Goal: Task Accomplishment & Management: Complete application form

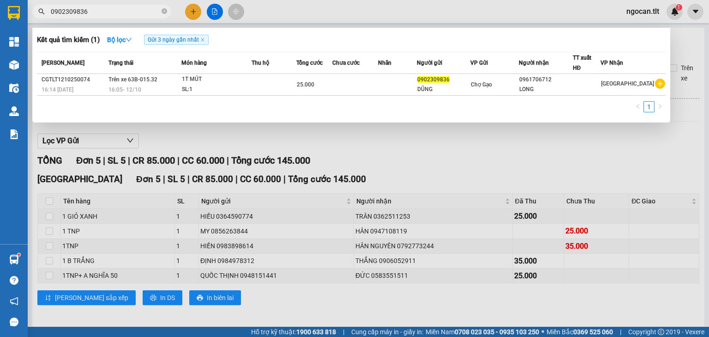
click at [100, 11] on input "0902309836" at bounding box center [105, 11] width 109 height 10
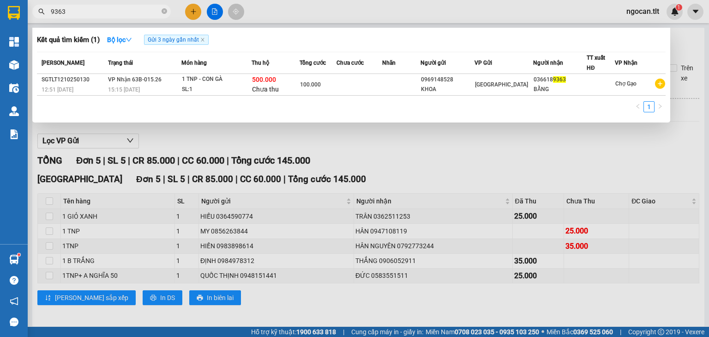
click at [99, 11] on input "9363" at bounding box center [105, 11] width 109 height 10
type input "9363"
click at [194, 12] on div at bounding box center [354, 168] width 709 height 337
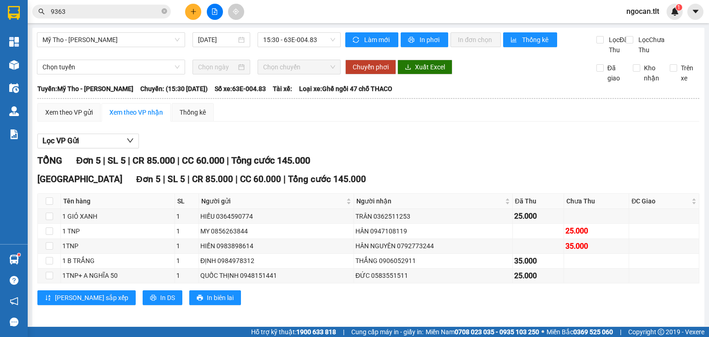
click at [194, 12] on icon "plus" at bounding box center [193, 11] width 6 height 6
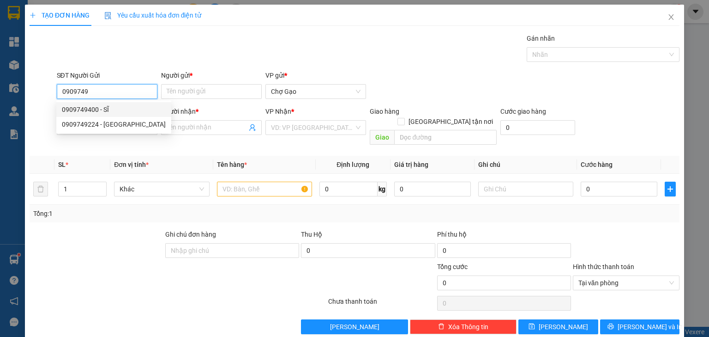
click at [115, 109] on div "0909749400 - SĨ" at bounding box center [114, 109] width 104 height 10
click at [115, 116] on body "Kết quả tìm kiếm ( 1 ) Bộ lọc Gửi 3 ngày gần nhất Mã ĐH Trạng thái Món hàng Thu…" at bounding box center [354, 168] width 709 height 337
type input "0909749400"
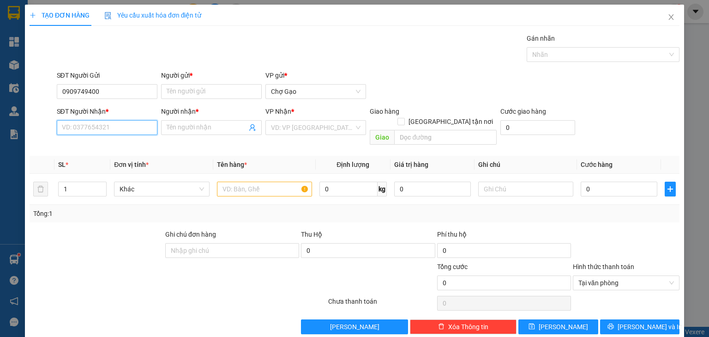
click at [120, 129] on input "SĐT Người Nhận *" at bounding box center [107, 127] width 101 height 15
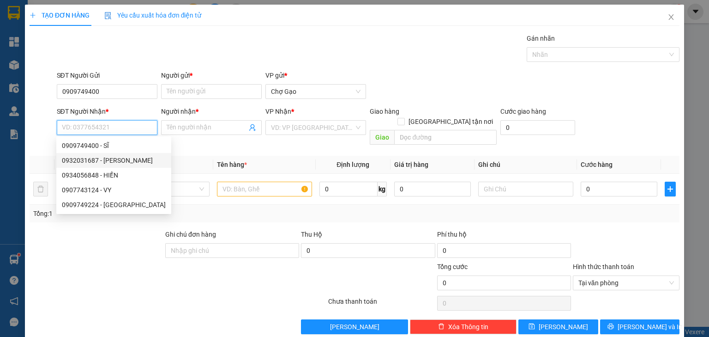
click at [127, 155] on div "0932031687 - [PERSON_NAME]" at bounding box center [114, 160] width 104 height 10
type input "0932031687"
type input "TRINH"
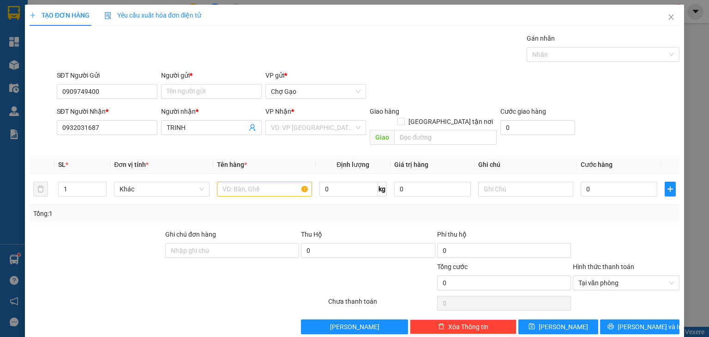
click at [297, 127] on input "search" at bounding box center [312, 128] width 83 height 14
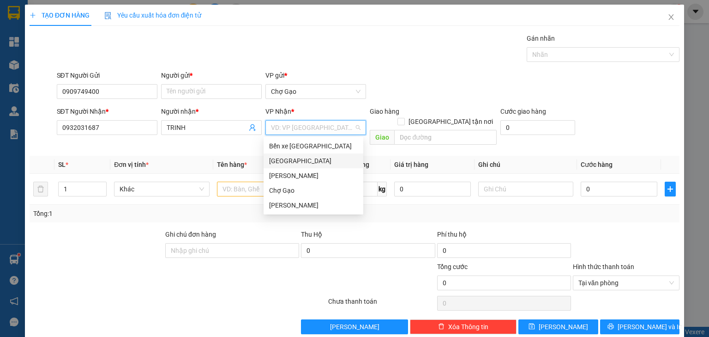
click at [286, 166] on div "[GEOGRAPHIC_DATA]" at bounding box center [314, 160] width 100 height 15
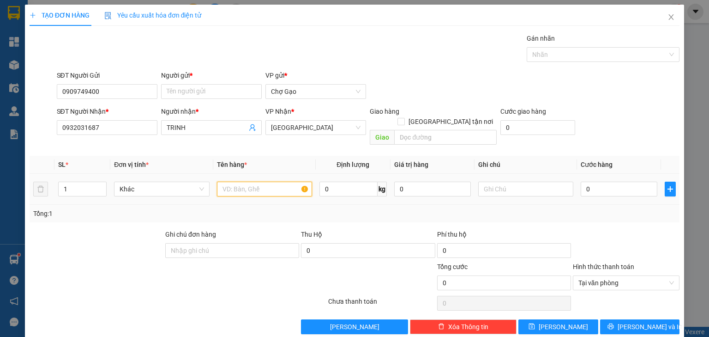
click at [239, 181] on input "text" at bounding box center [264, 188] width 95 height 15
click at [193, 88] on input "Người gửi *" at bounding box center [211, 91] width 101 height 15
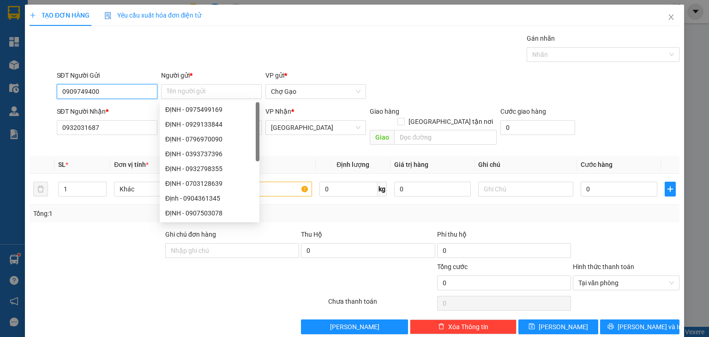
click at [138, 94] on input "0909749400" at bounding box center [107, 91] width 101 height 15
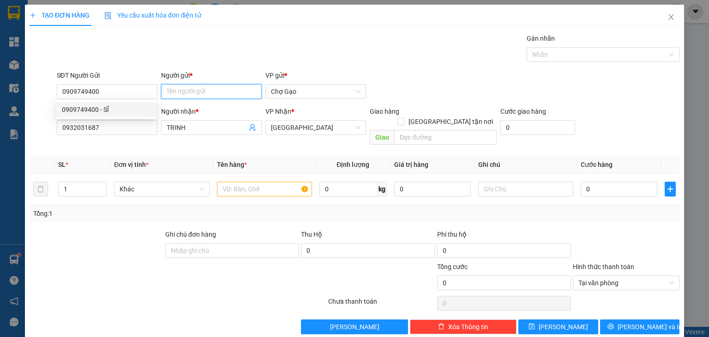
click at [183, 87] on input "Người gửi *" at bounding box center [211, 91] width 101 height 15
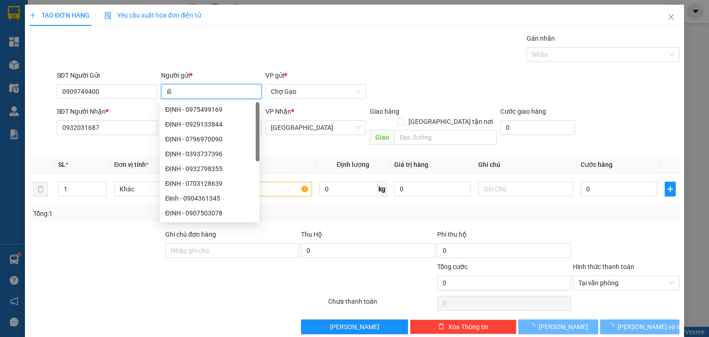
type input "s"
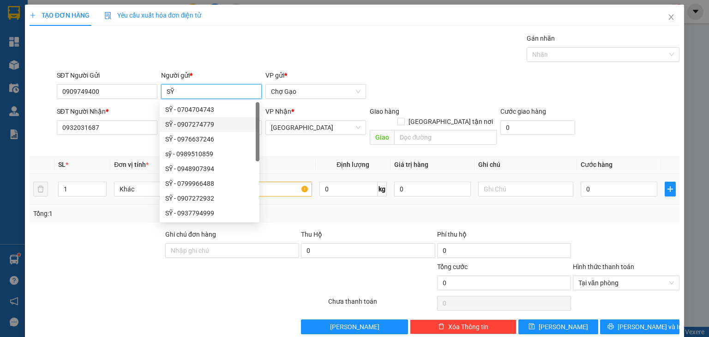
type input "SỸ"
click at [277, 184] on input "text" at bounding box center [264, 188] width 95 height 15
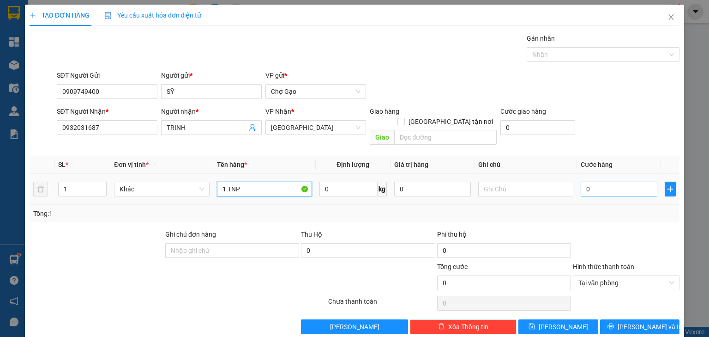
type input "1 TNP"
click at [582, 181] on input "0" at bounding box center [619, 188] width 77 height 15
type input "3"
type input "30"
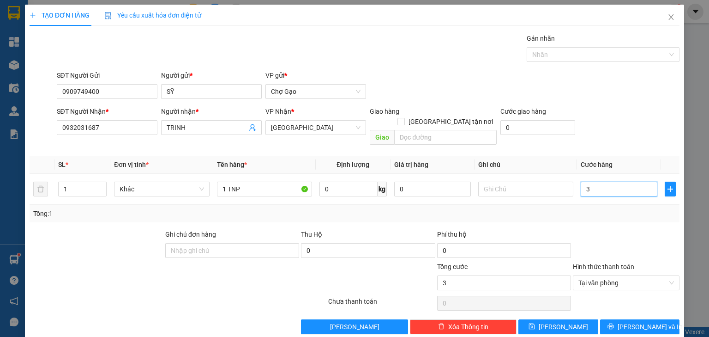
type input "30"
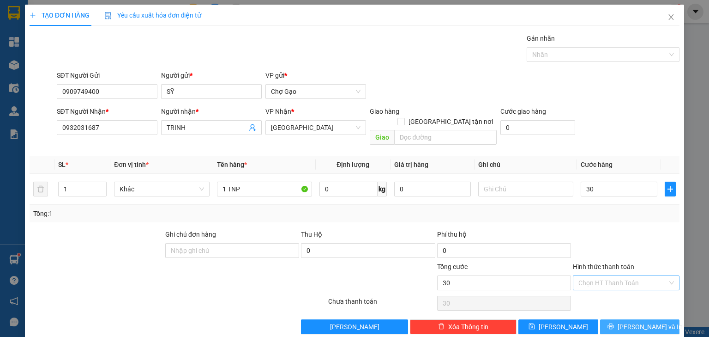
type input "30.000"
click at [653, 319] on button "[PERSON_NAME] và In" at bounding box center [640, 326] width 80 height 15
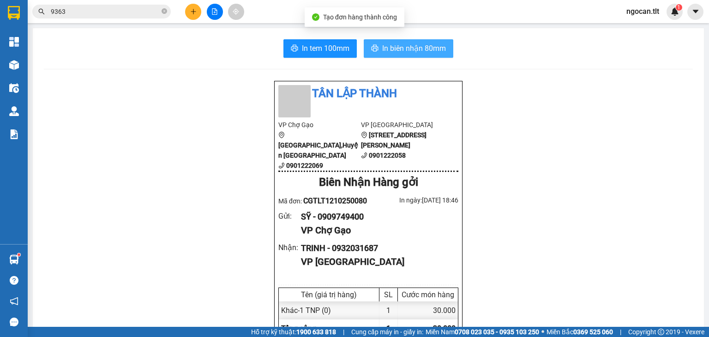
click at [428, 42] on button "In biên nhận 80mm" at bounding box center [409, 48] width 90 height 18
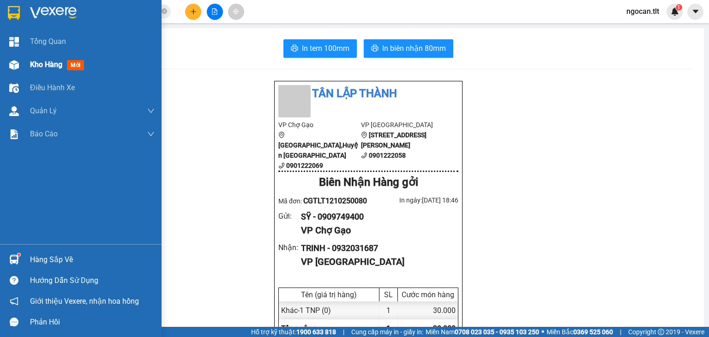
click at [45, 65] on span "Kho hàng" at bounding box center [46, 64] width 32 height 9
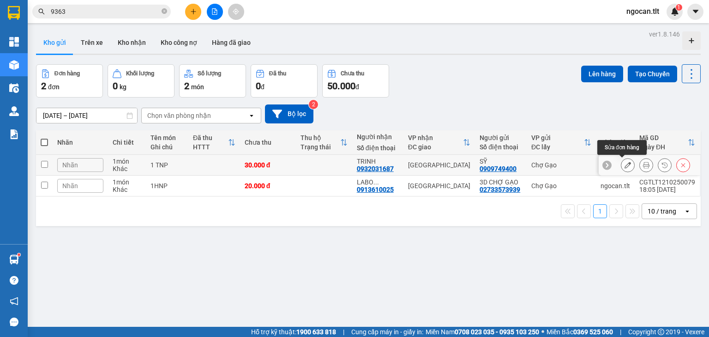
click at [625, 164] on icon at bounding box center [628, 165] width 6 height 6
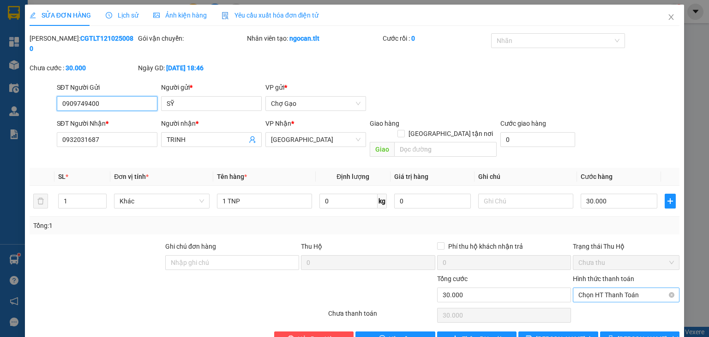
click at [629, 288] on span "Chọn HT Thanh Toán" at bounding box center [627, 295] width 96 height 14
click at [594, 290] on div "Tại văn phòng" at bounding box center [621, 292] width 95 height 10
type input "0"
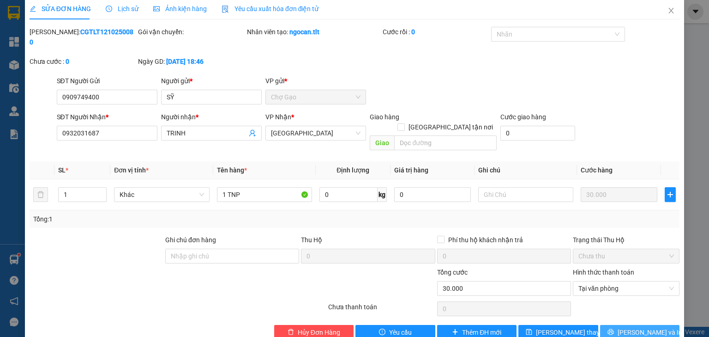
click at [632, 325] on button "[PERSON_NAME] và In" at bounding box center [640, 332] width 80 height 15
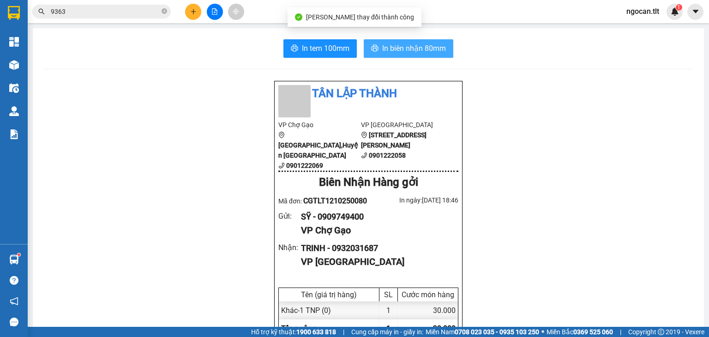
click at [412, 52] on span "In biên nhận 80mm" at bounding box center [414, 48] width 64 height 12
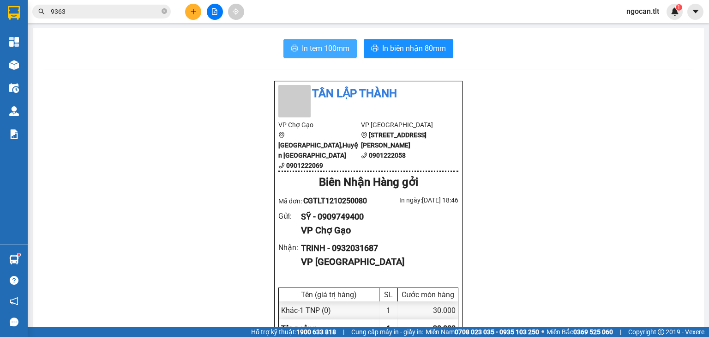
click at [318, 48] on span "In tem 100mm" at bounding box center [326, 48] width 48 height 12
click at [89, 14] on input "9363" at bounding box center [105, 11] width 109 height 10
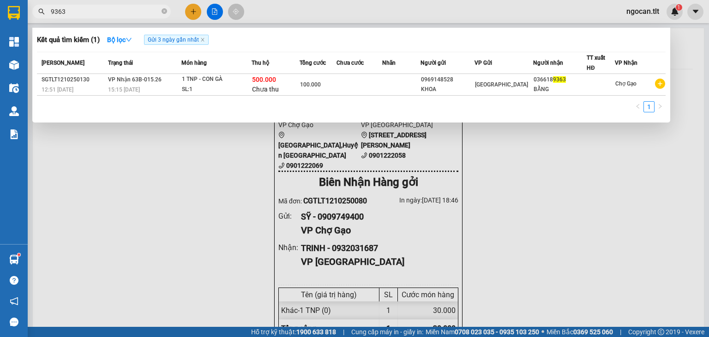
click at [89, 14] on input "9363" at bounding box center [105, 11] width 109 height 10
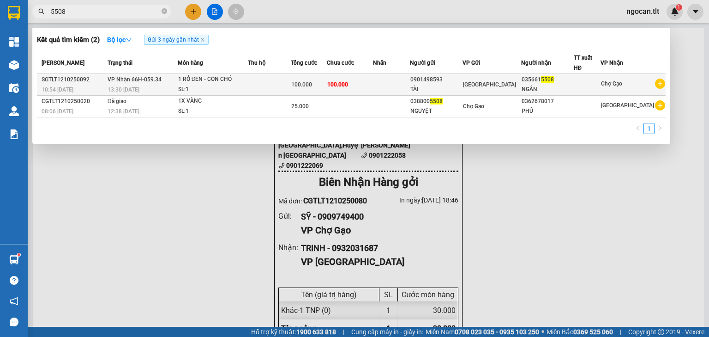
type input "5508"
click at [400, 78] on td at bounding box center [391, 85] width 37 height 22
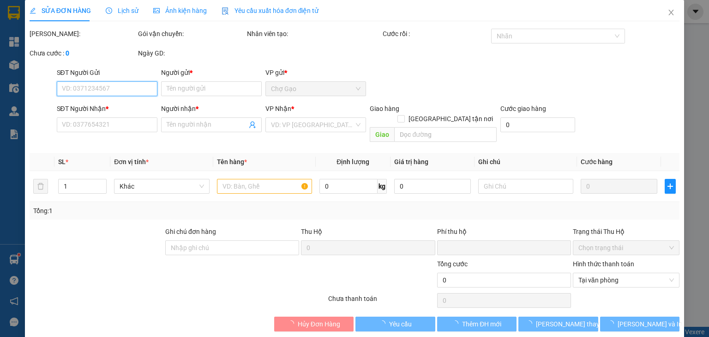
type input "0901498593"
type input "TÀI"
type input "0356615508"
type input "NGÂN"
type input "0"
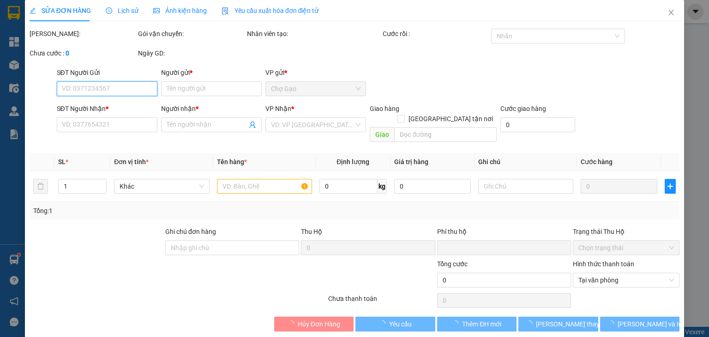
type input "100.000"
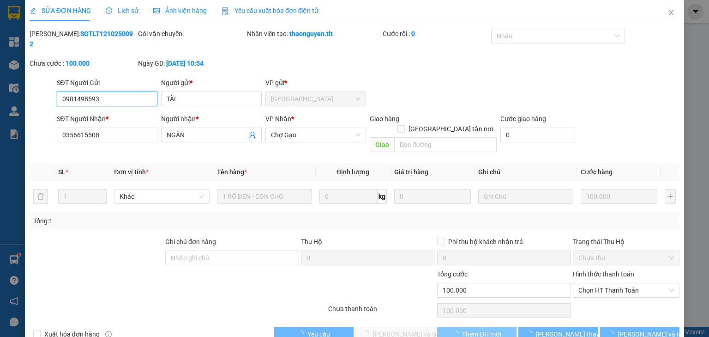
scroll to position [6, 0]
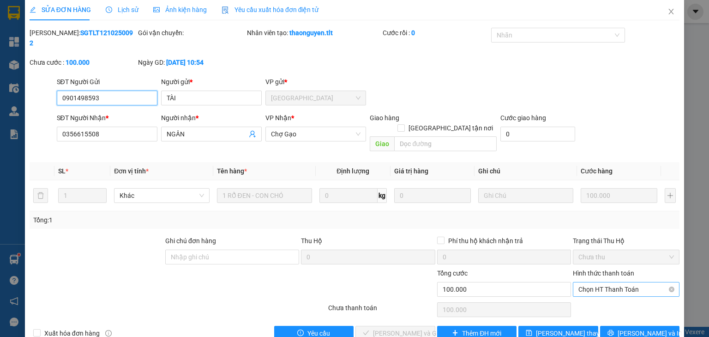
click at [587, 282] on span "Chọn HT Thanh Toán" at bounding box center [627, 289] width 96 height 14
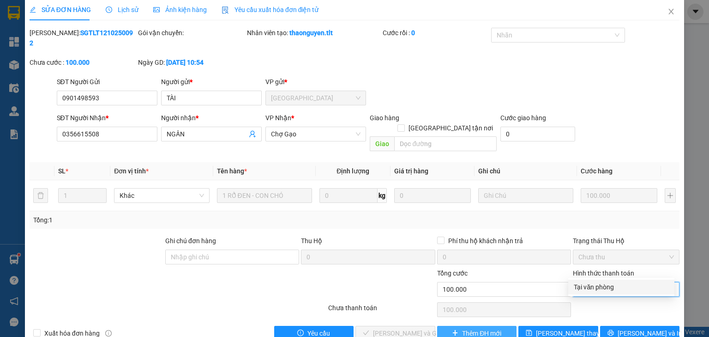
drag, startPoint x: 584, startPoint y: 288, endPoint x: 446, endPoint y: 308, distance: 139.1
click at [576, 289] on div "Tại văn phòng" at bounding box center [621, 287] width 95 height 10
type input "0"
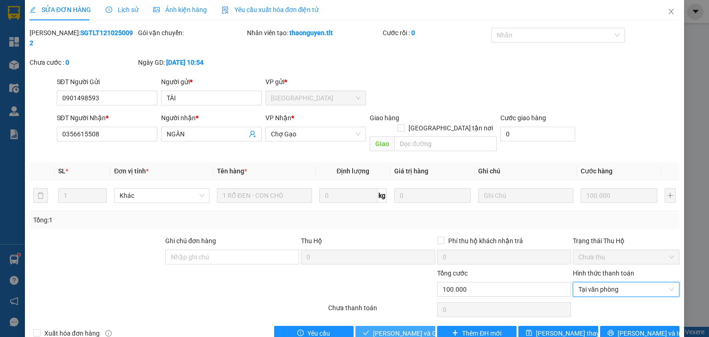
click at [392, 328] on span "[PERSON_NAME] và Giao hàng" at bounding box center [417, 333] width 89 height 10
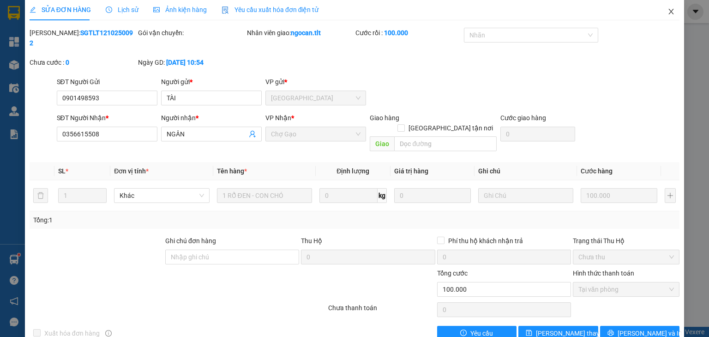
click at [667, 7] on span "Close" at bounding box center [671, 12] width 26 height 26
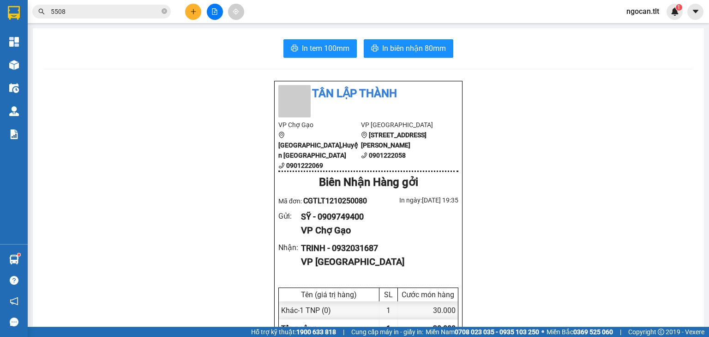
click at [212, 13] on icon "file-add" at bounding box center [214, 11] width 5 height 6
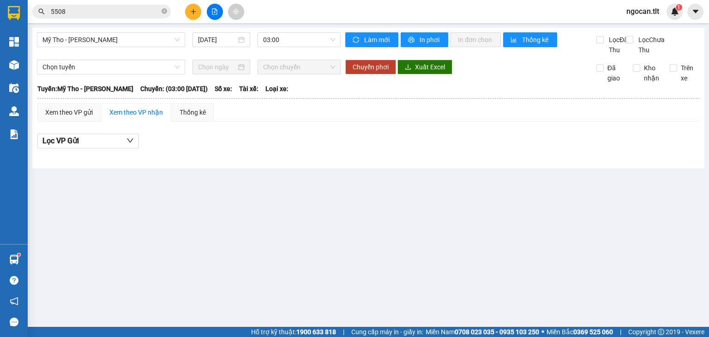
click at [194, 14] on icon "plus" at bounding box center [193, 11] width 6 height 6
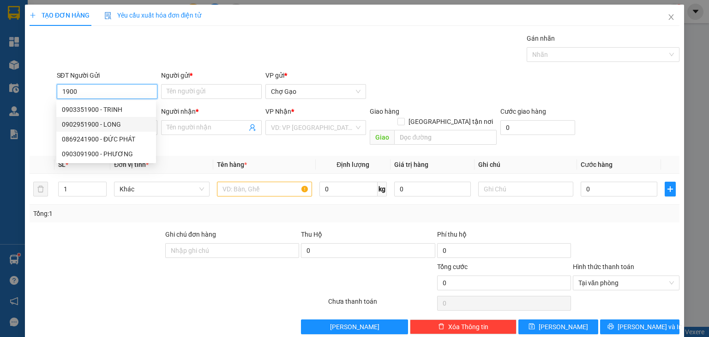
click at [102, 125] on div "0902951900 - LONG" at bounding box center [106, 124] width 89 height 10
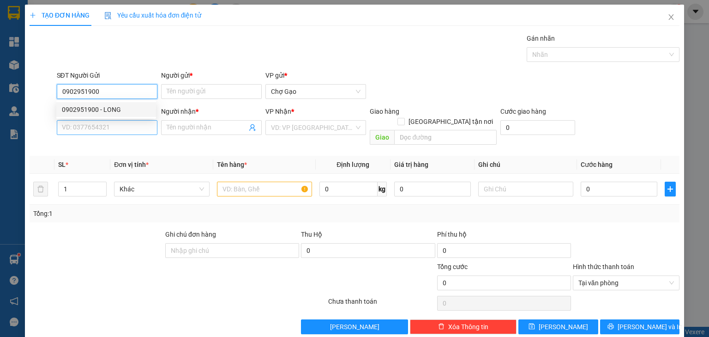
type input "0902951900"
click at [105, 125] on input "SĐT Người Nhận *" at bounding box center [107, 127] width 101 height 15
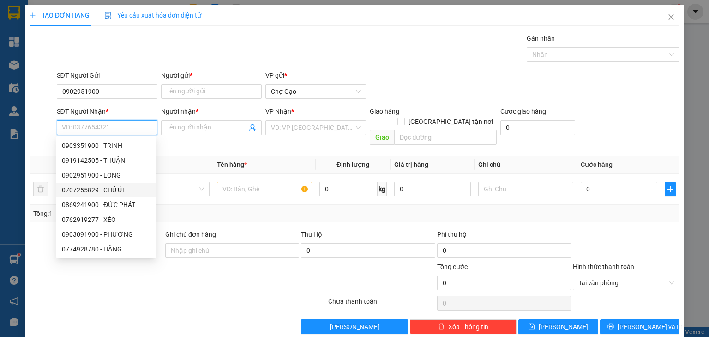
drag, startPoint x: 121, startPoint y: 190, endPoint x: 201, endPoint y: 145, distance: 92.4
click at [122, 190] on div "0707255829 - CHÚ ÚT" at bounding box center [106, 190] width 89 height 10
type input "0707255829"
type input "CHÚ ÚT"
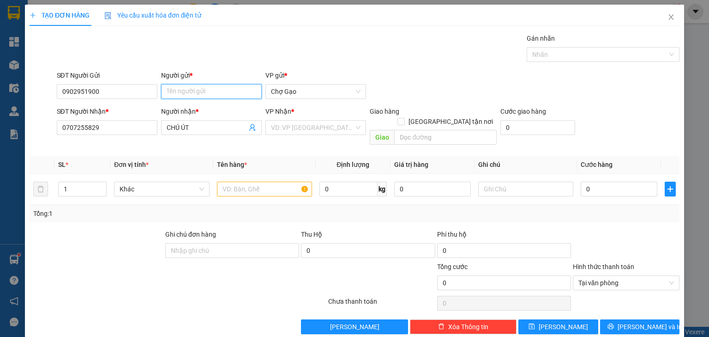
click at [215, 93] on input "Người gửi *" at bounding box center [211, 91] width 101 height 15
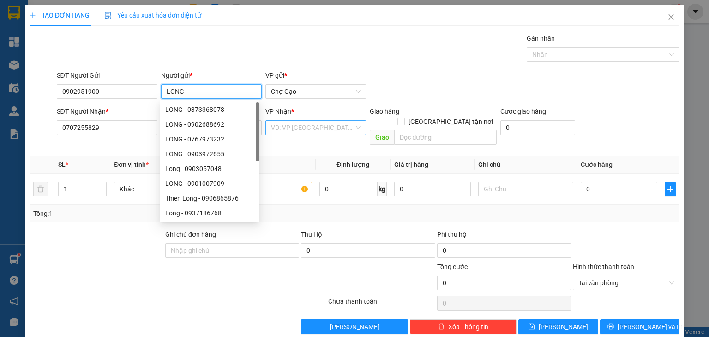
type input "LONG"
drag, startPoint x: 312, startPoint y: 129, endPoint x: 312, endPoint y: 135, distance: 6.0
click at [312, 130] on input "search" at bounding box center [312, 128] width 83 height 14
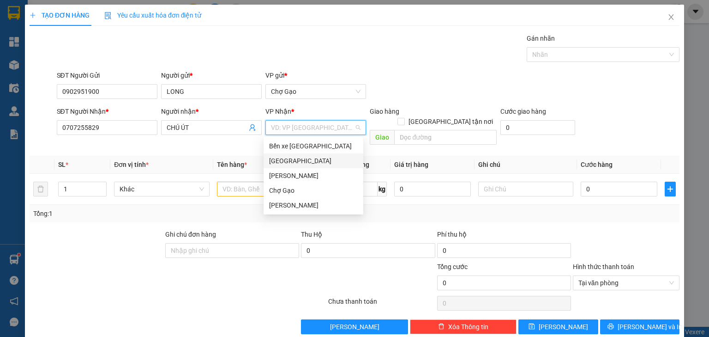
click at [294, 163] on div "[GEOGRAPHIC_DATA]" at bounding box center [313, 161] width 89 height 10
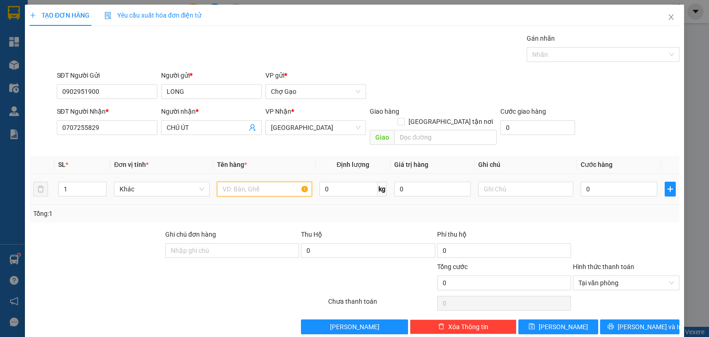
click at [259, 181] on input "text" at bounding box center [264, 188] width 95 height 15
type input "1 X ĐEN"
click at [608, 181] on input "0" at bounding box center [619, 188] width 77 height 15
type input "3"
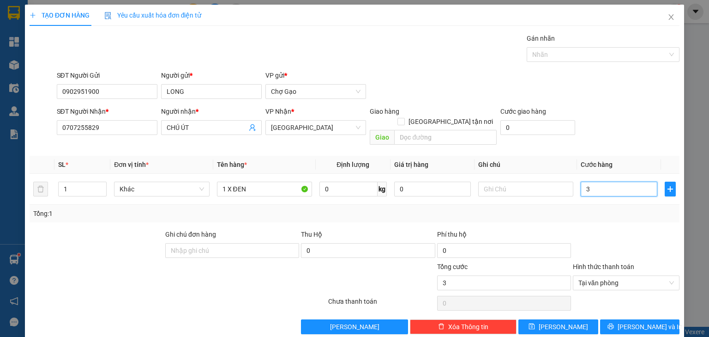
type input "30"
type input "30.000"
click at [616, 319] on button "[PERSON_NAME] và In" at bounding box center [640, 326] width 80 height 15
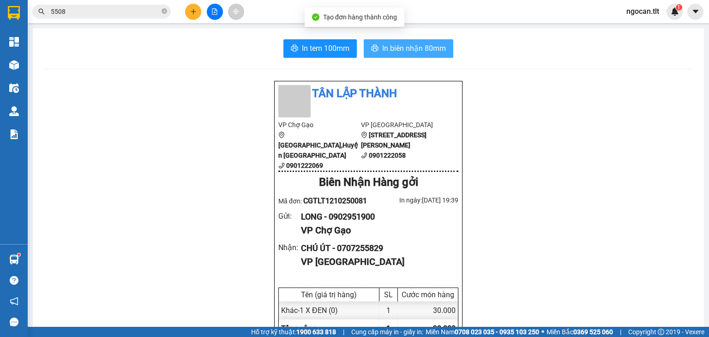
click at [425, 43] on button "In biên nhận 80mm" at bounding box center [409, 48] width 90 height 18
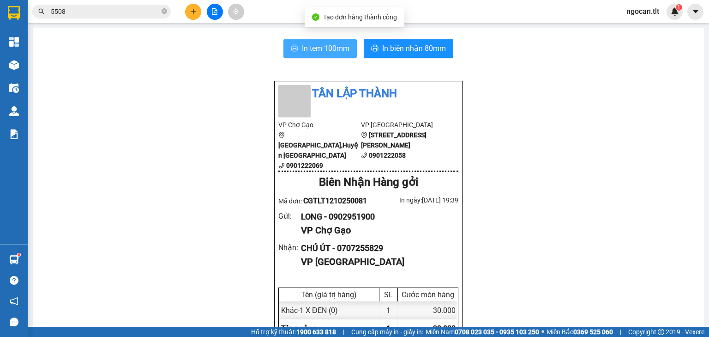
click at [320, 48] on span "In tem 100mm" at bounding box center [326, 48] width 48 height 12
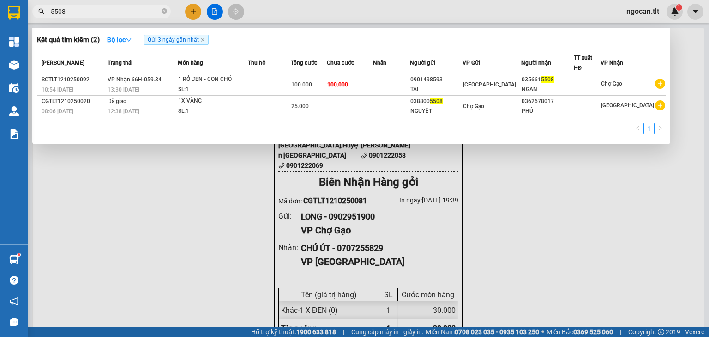
click at [106, 10] on input "5508" at bounding box center [105, 11] width 109 height 10
click at [106, 9] on input "5508" at bounding box center [105, 11] width 109 height 10
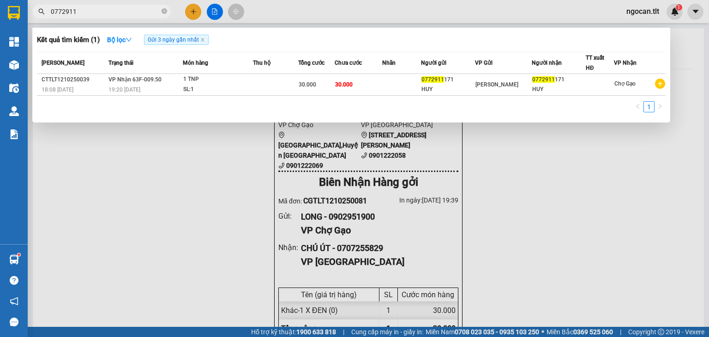
type input "0772911"
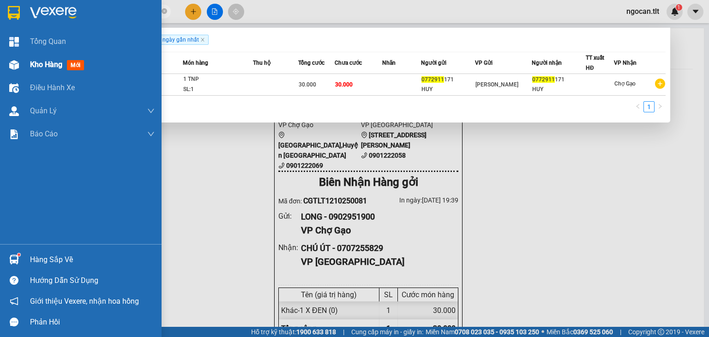
click at [47, 66] on span "Kho hàng" at bounding box center [46, 64] width 32 height 9
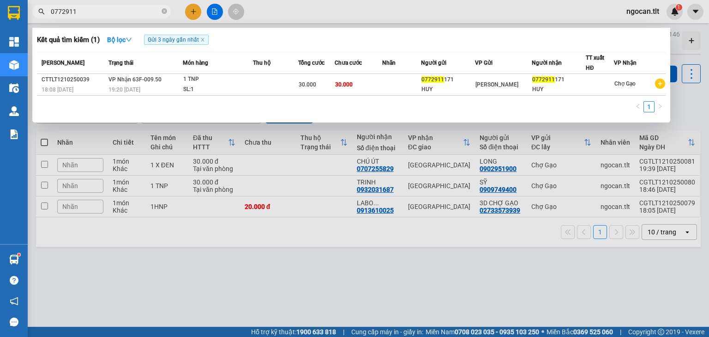
click at [287, 278] on div at bounding box center [354, 168] width 709 height 337
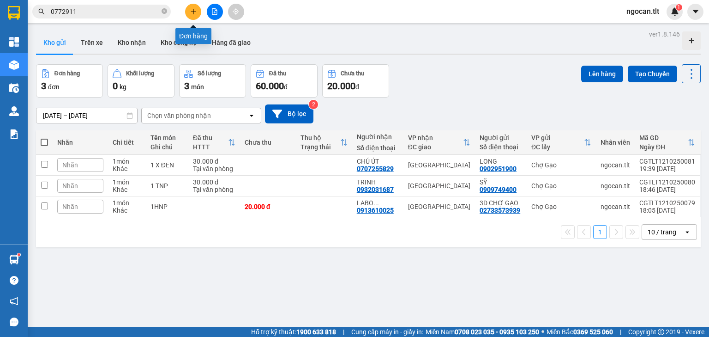
click at [193, 15] on button at bounding box center [193, 12] width 16 height 16
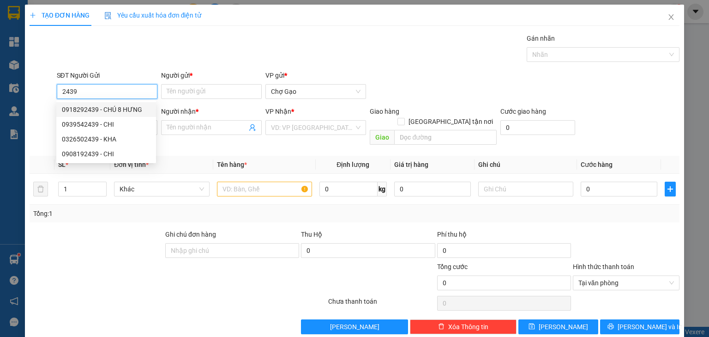
click at [133, 114] on div "0918292439 - CHÚ 8 HƯNG" at bounding box center [106, 109] width 100 height 15
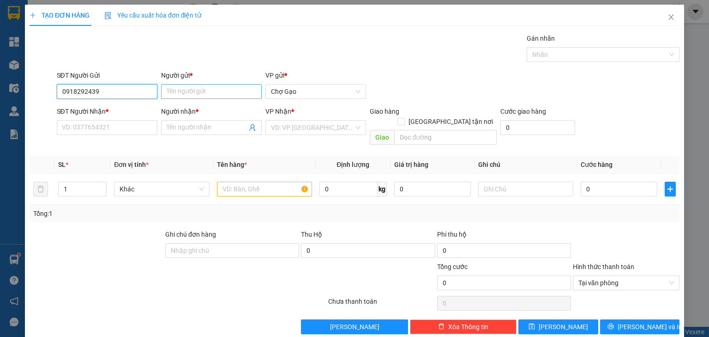
type input "0918292439"
click at [187, 93] on input "Người gửi *" at bounding box center [211, 91] width 101 height 15
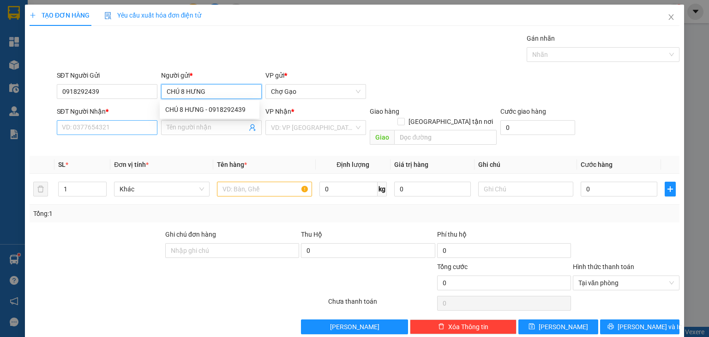
type input "CHÚ 8 HƯNG"
click at [117, 125] on input "SĐT Người Nhận *" at bounding box center [107, 127] width 101 height 15
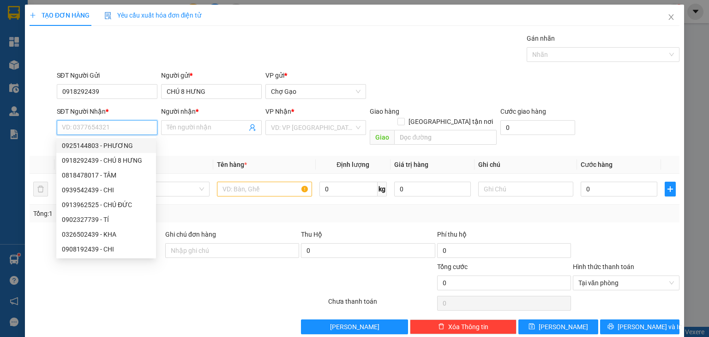
click at [120, 141] on div "0925144803 - PHƯƠNG" at bounding box center [106, 145] width 89 height 10
type input "0925144803"
type input "PHƯƠNG"
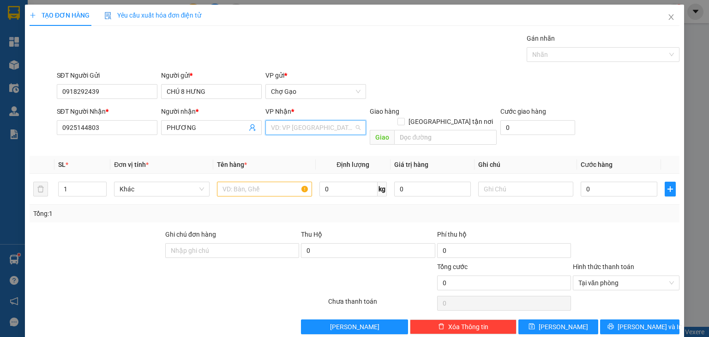
click at [313, 123] on input "search" at bounding box center [312, 128] width 83 height 14
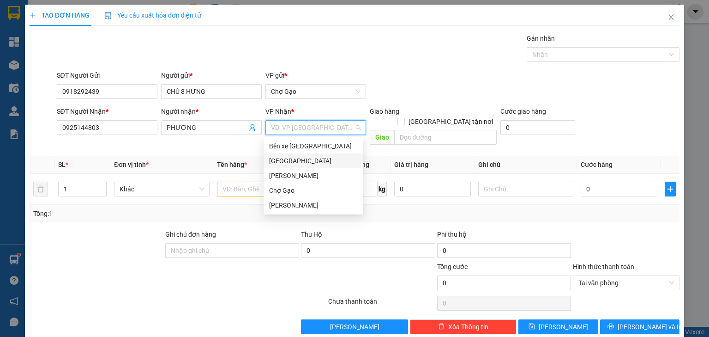
click at [279, 161] on div "[GEOGRAPHIC_DATA]" at bounding box center [313, 161] width 89 height 10
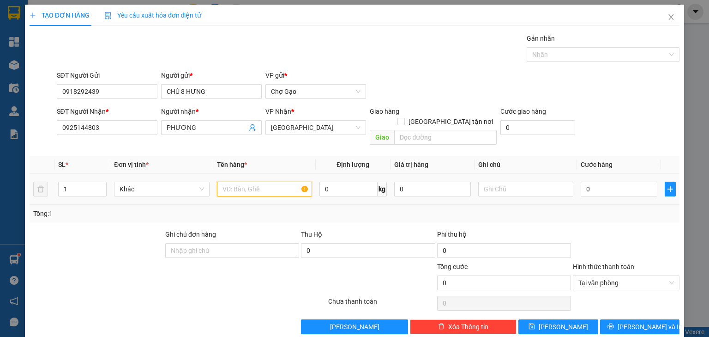
click at [241, 181] on input "text" at bounding box center [264, 188] width 95 height 15
type input "10.832.000-TH"
drag, startPoint x: 598, startPoint y: 175, endPoint x: 586, endPoint y: 174, distance: 12.5
click at [598, 181] on input "0" at bounding box center [619, 188] width 77 height 15
type input "5"
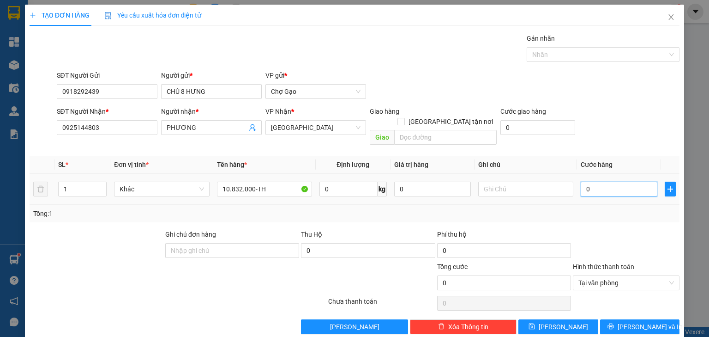
type input "5"
type input "50"
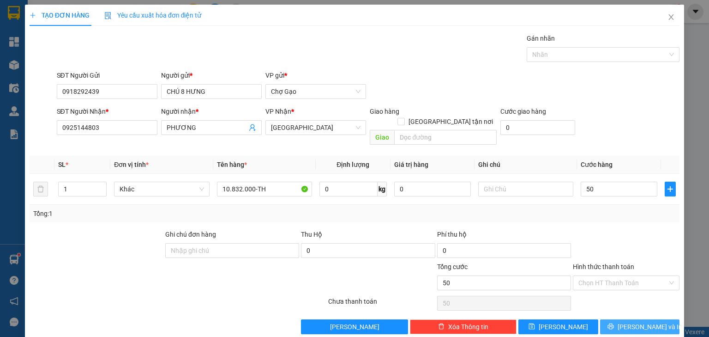
type input "50.000"
click at [626, 319] on button "[PERSON_NAME] và In" at bounding box center [640, 326] width 80 height 15
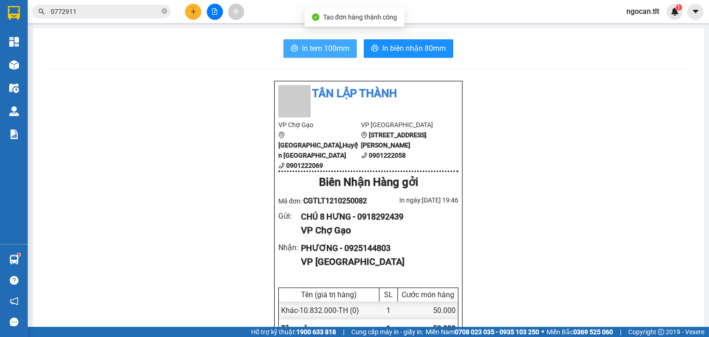
drag, startPoint x: 314, startPoint y: 44, endPoint x: 386, endPoint y: 116, distance: 101.5
click at [314, 44] on span "In tem 100mm" at bounding box center [326, 48] width 48 height 12
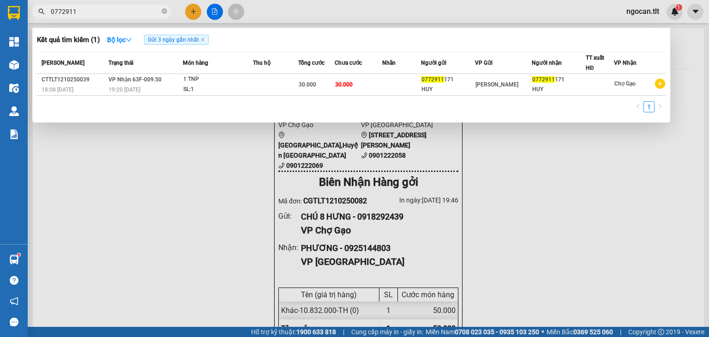
click at [111, 11] on input "0772911" at bounding box center [105, 11] width 109 height 10
click at [111, 10] on input "0772911" at bounding box center [105, 11] width 109 height 10
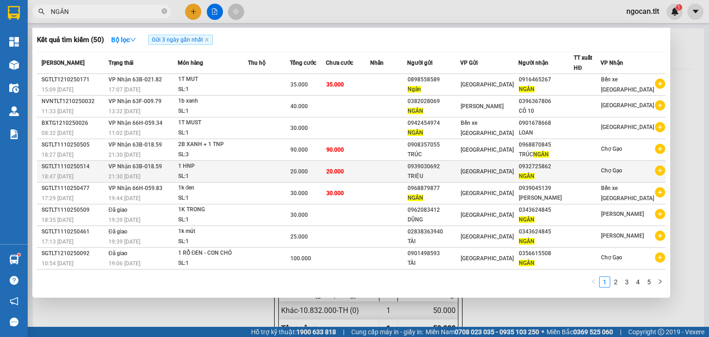
type input "NGÂN"
click at [591, 172] on div at bounding box center [587, 172] width 26 height 10
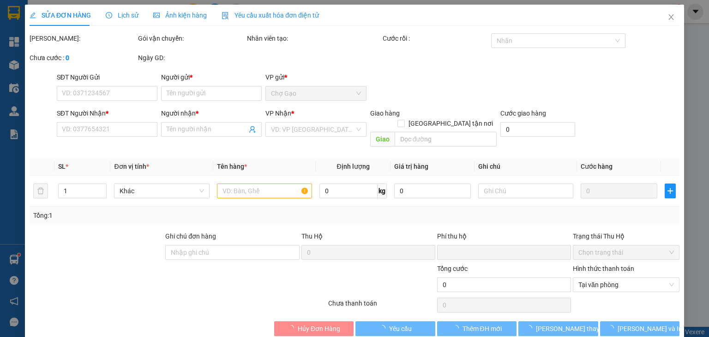
scroll to position [2, 0]
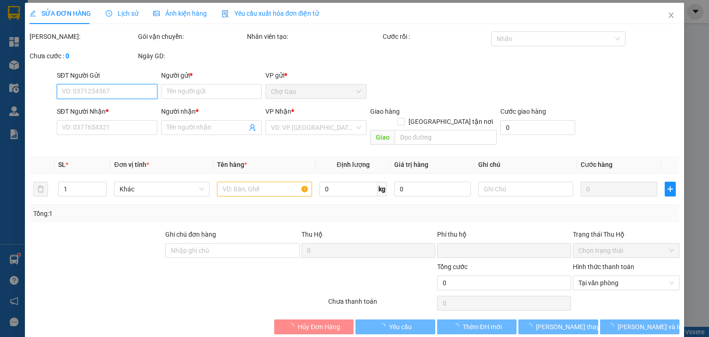
type input "0939030692"
type input "TRIỆU"
type input "0932725862"
type input "NGÂN"
type input "0"
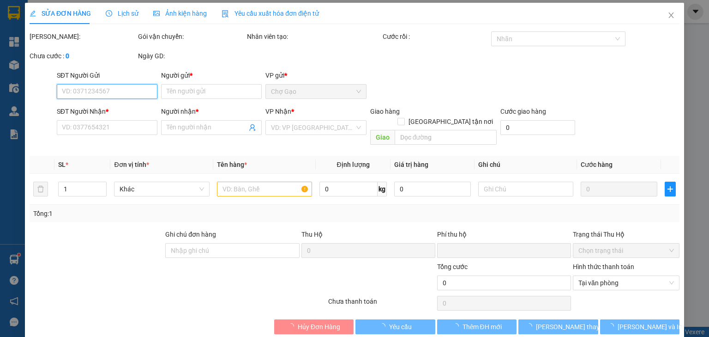
type input "20.000"
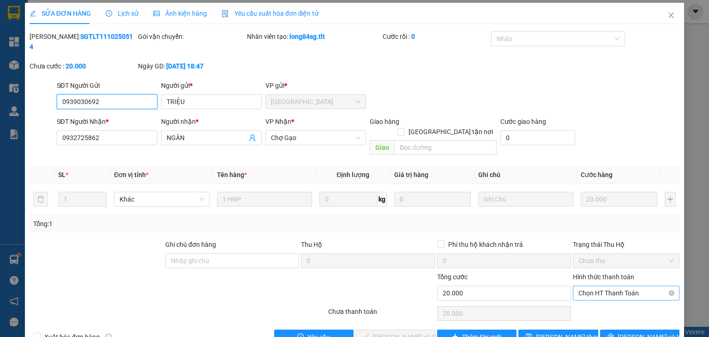
click at [591, 286] on span "Chọn HT Thanh Toán" at bounding box center [627, 293] width 96 height 14
click at [586, 296] on div "Tại văn phòng" at bounding box center [621, 290] width 106 height 15
type input "0"
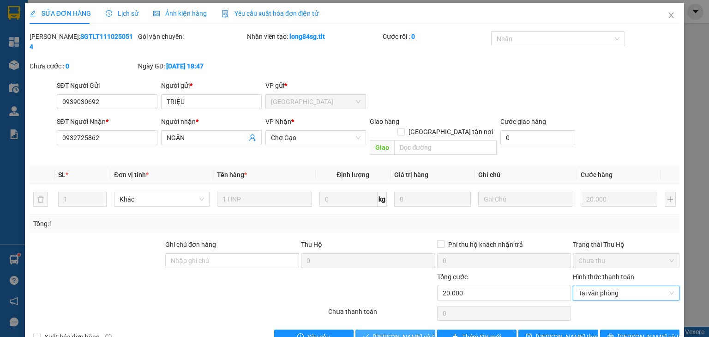
click at [396, 332] on span "[PERSON_NAME] và Giao hàng" at bounding box center [417, 337] width 89 height 10
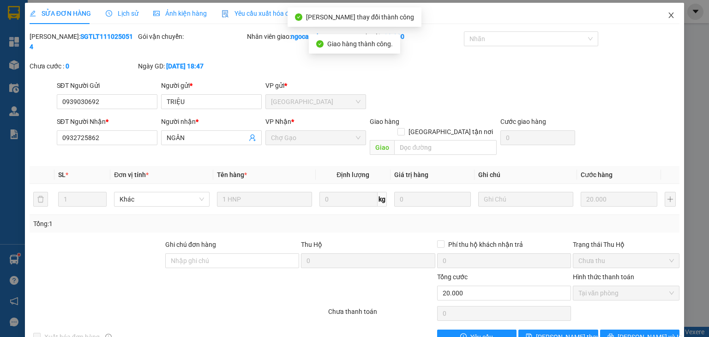
click at [660, 15] on span "Close" at bounding box center [671, 16] width 26 height 26
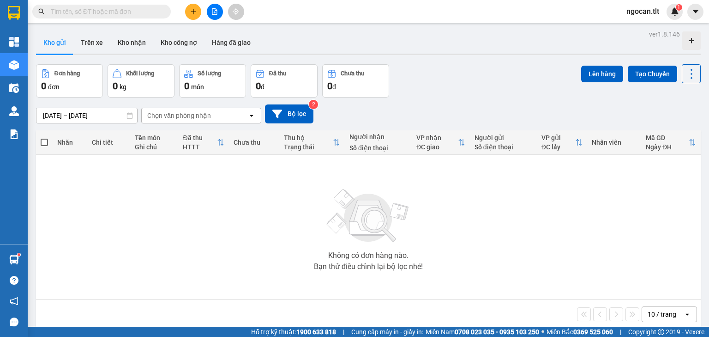
click at [195, 13] on icon "plus" at bounding box center [193, 11] width 6 height 6
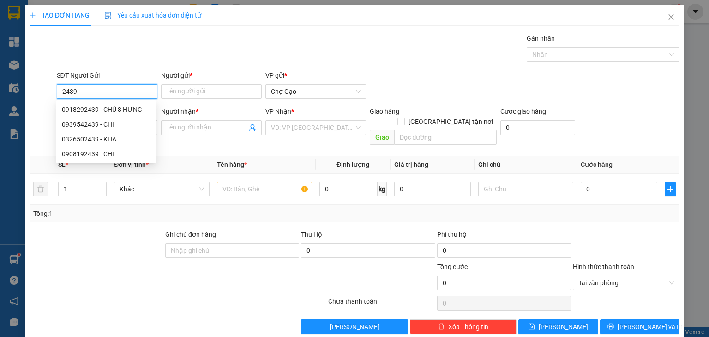
type input "2439"
